Goal: Transaction & Acquisition: Book appointment/travel/reservation

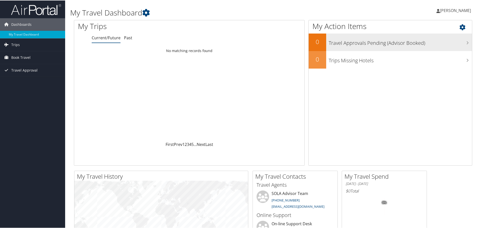
click at [466, 42] on icon at bounding box center [467, 42] width 3 height 4
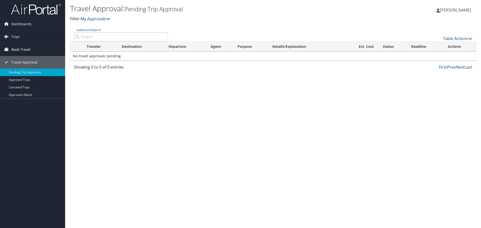
click at [25, 49] on span "Book Travel" at bounding box center [20, 49] width 19 height 13
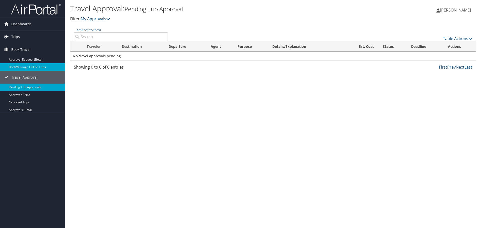
click at [23, 67] on link "Book/Manage Online Trips" at bounding box center [32, 67] width 65 height 8
click at [23, 49] on span "Book Travel" at bounding box center [20, 49] width 19 height 13
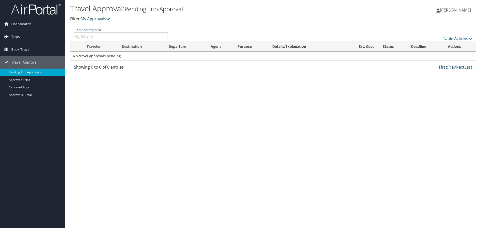
click at [24, 72] on link "Pending Trip Approvals" at bounding box center [32, 73] width 65 height 8
click at [28, 49] on span "Book Travel" at bounding box center [20, 49] width 19 height 13
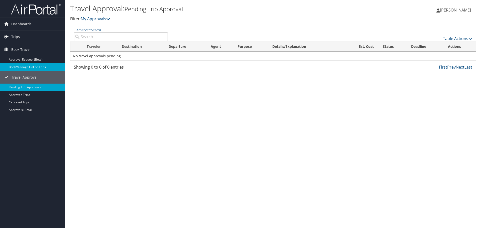
click at [22, 66] on link "Book/Manage Online Trips" at bounding box center [32, 67] width 65 height 8
